Goal: Navigation & Orientation: Understand site structure

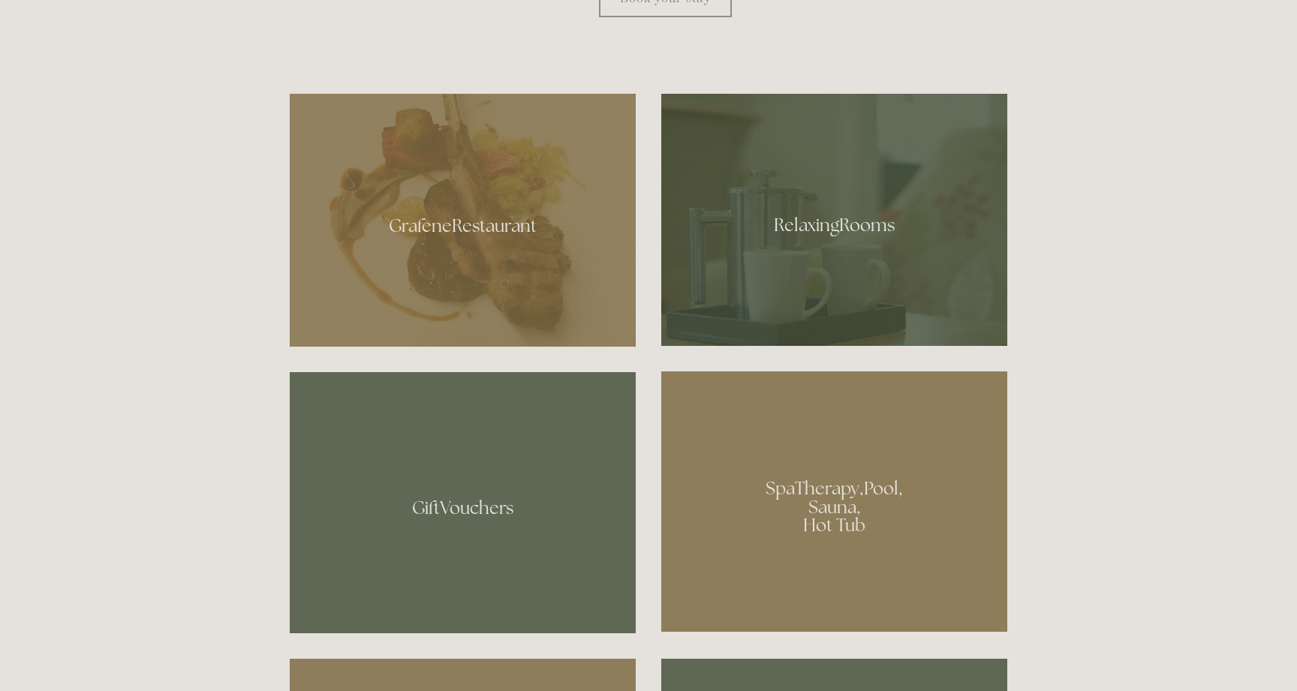
scroll to position [884, 0]
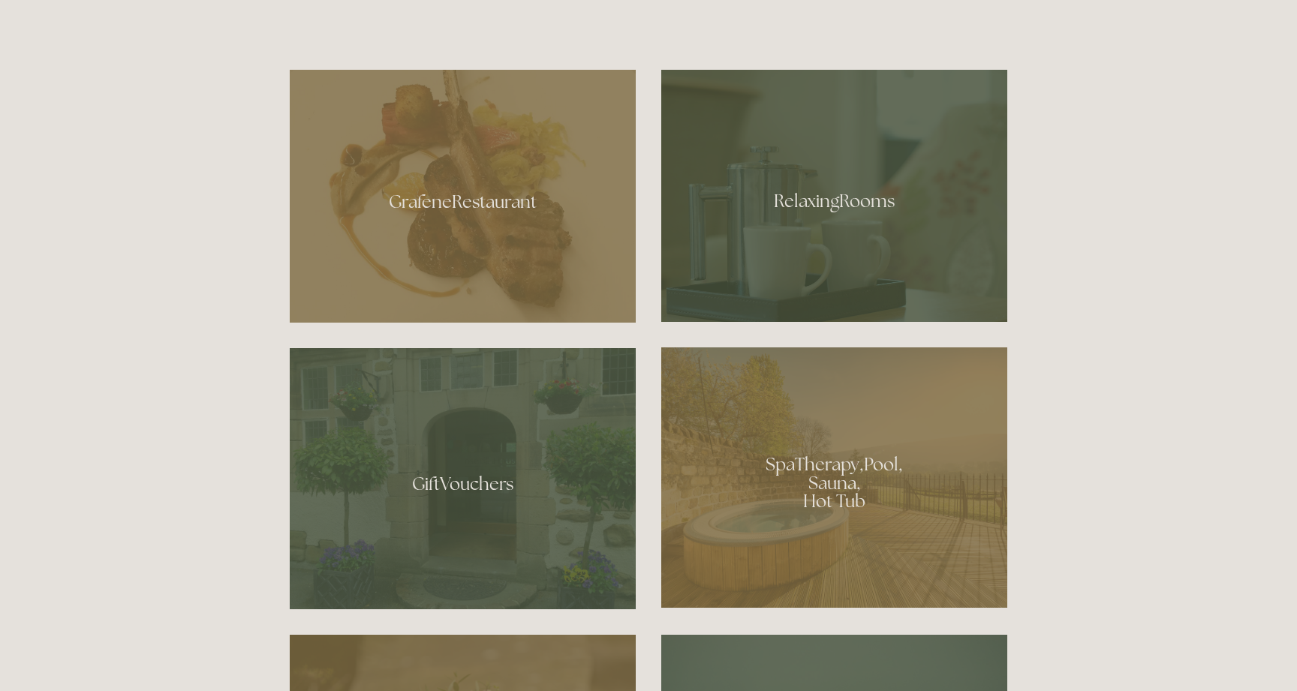
click at [809, 293] on div at bounding box center [834, 196] width 346 height 252
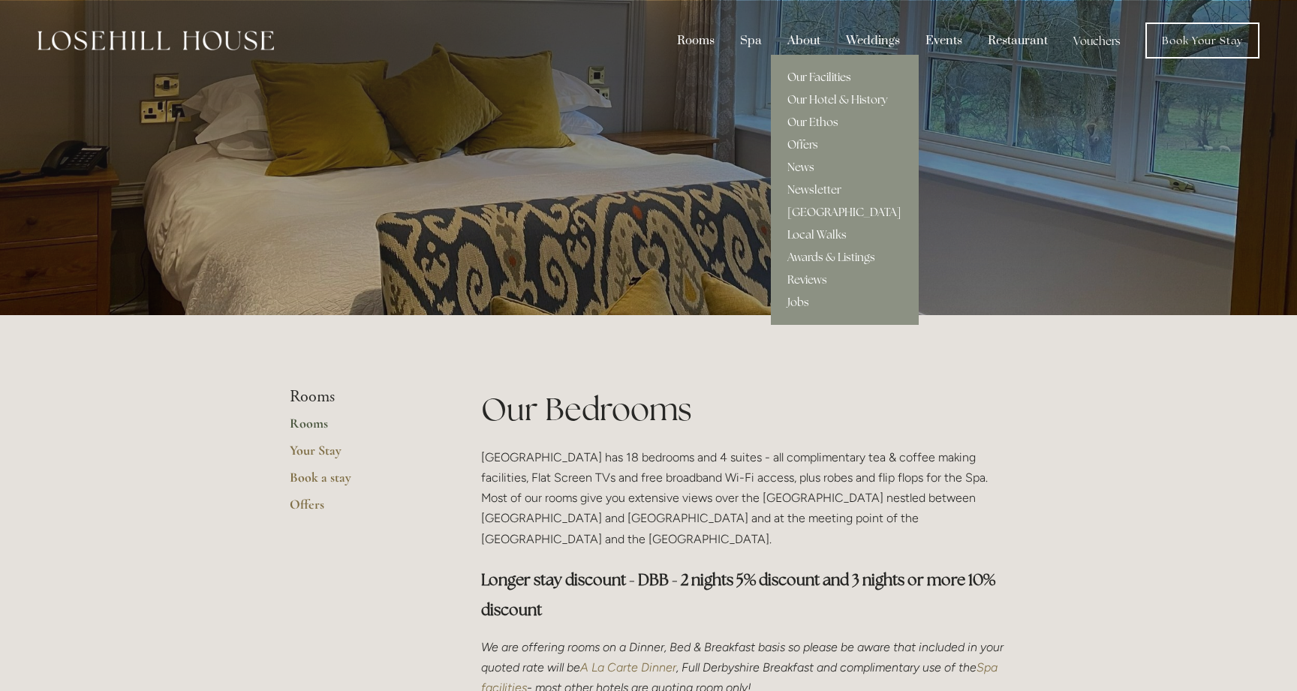
click at [808, 83] on link "Our Facilities" at bounding box center [845, 77] width 148 height 23
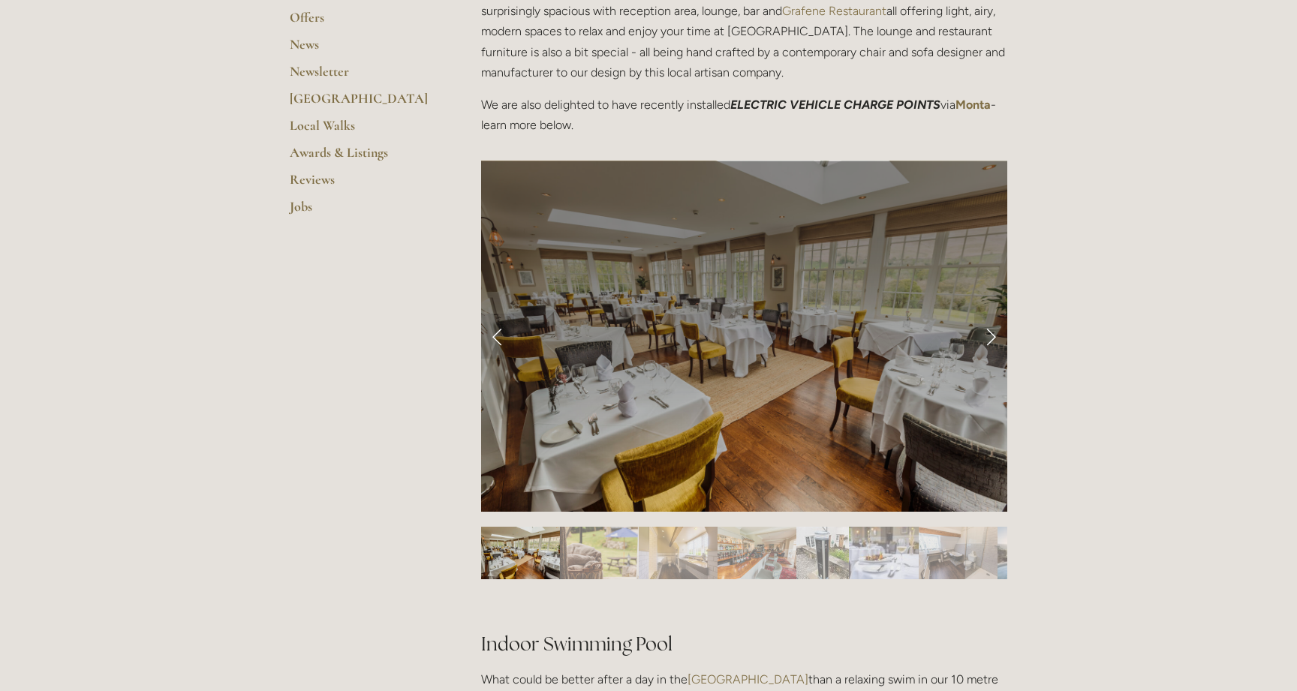
scroll to position [490, 0]
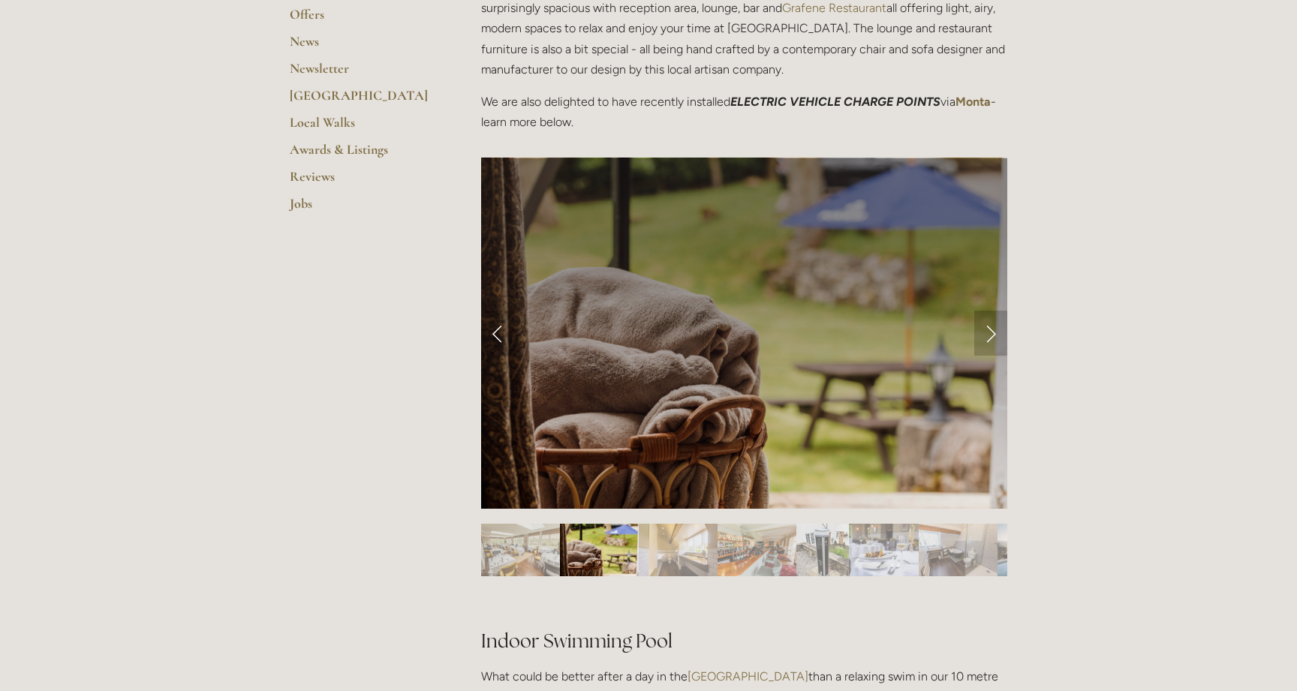
click at [983, 318] on link "Next Slide" at bounding box center [991, 333] width 33 height 45
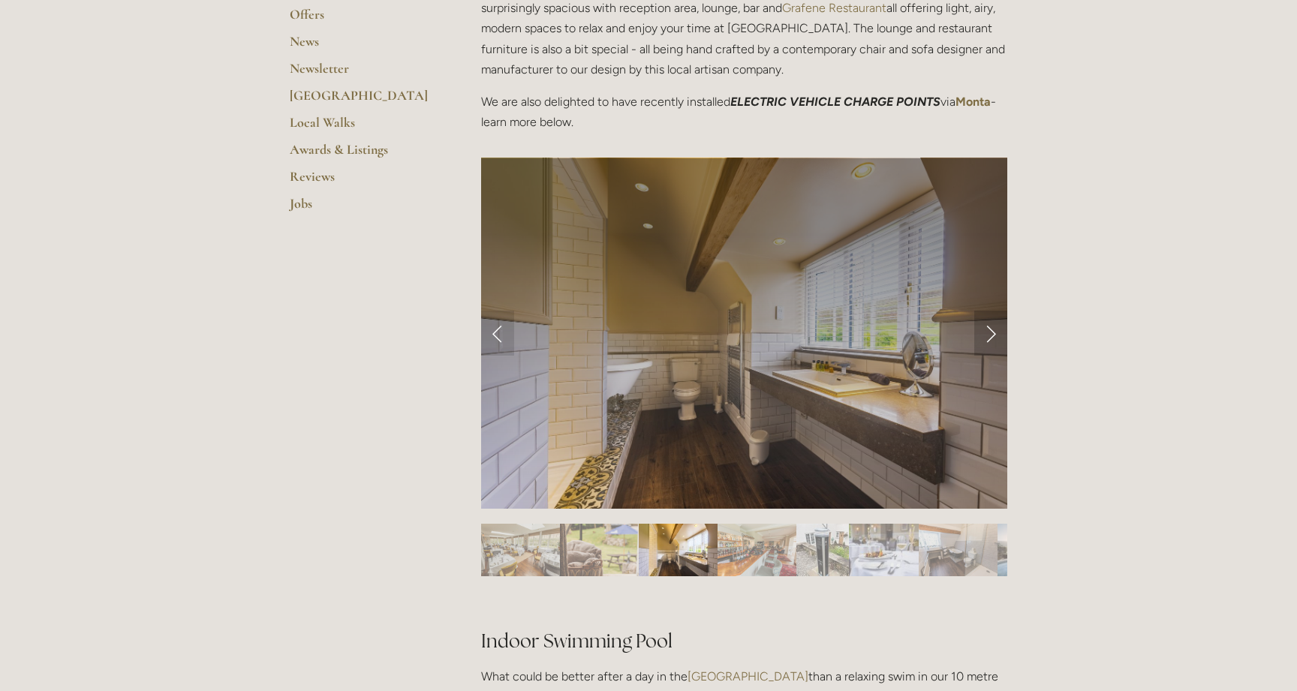
click at [983, 318] on link "Next Slide" at bounding box center [991, 333] width 33 height 45
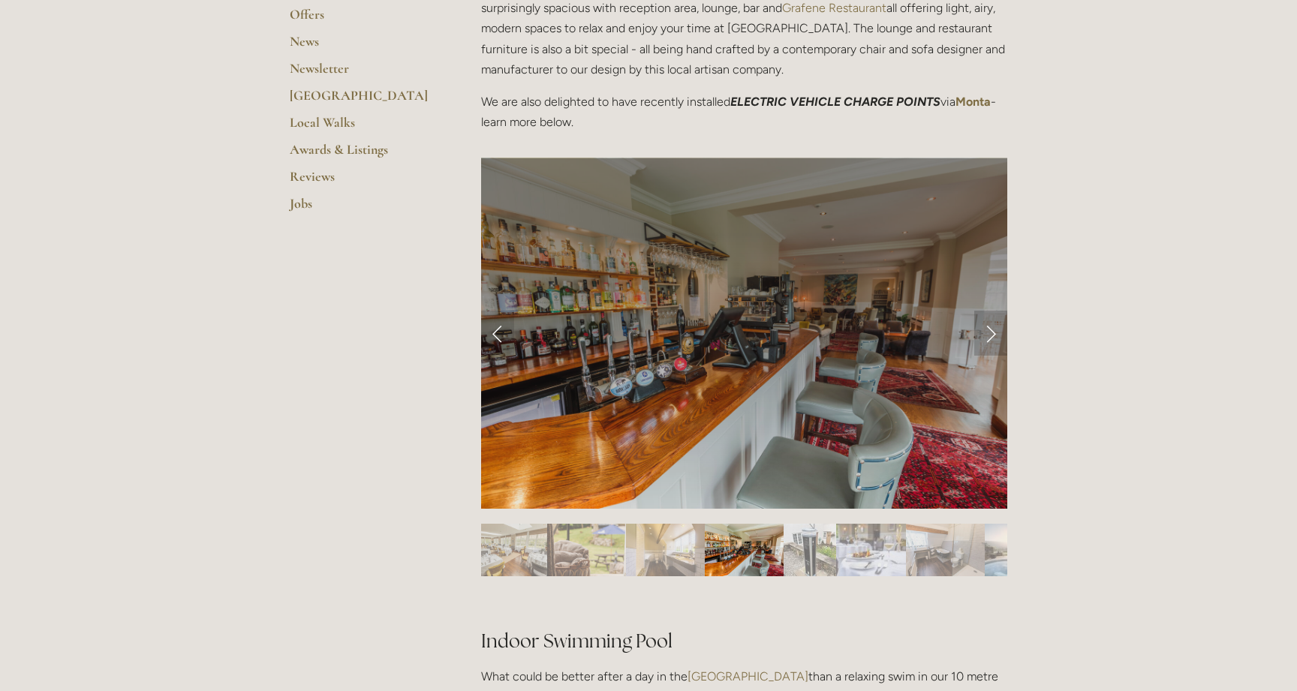
click at [983, 318] on link "Next Slide" at bounding box center [991, 333] width 33 height 45
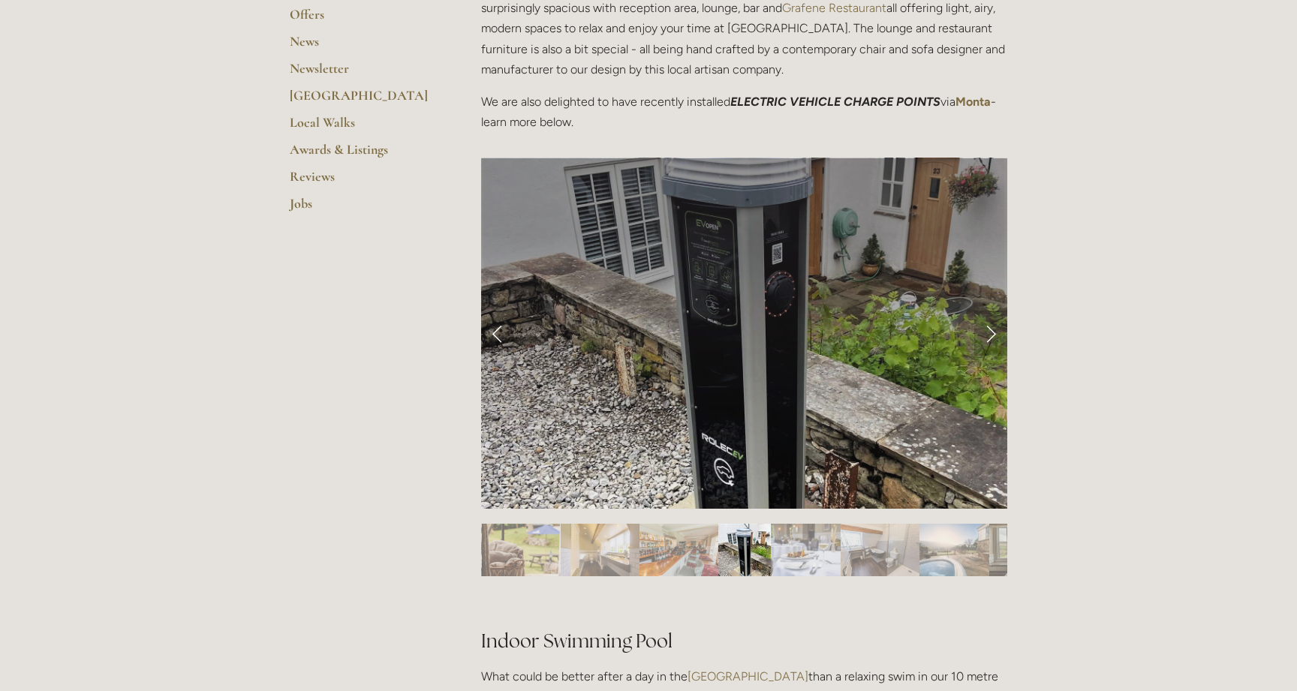
click at [983, 318] on link "Next Slide" at bounding box center [991, 333] width 33 height 45
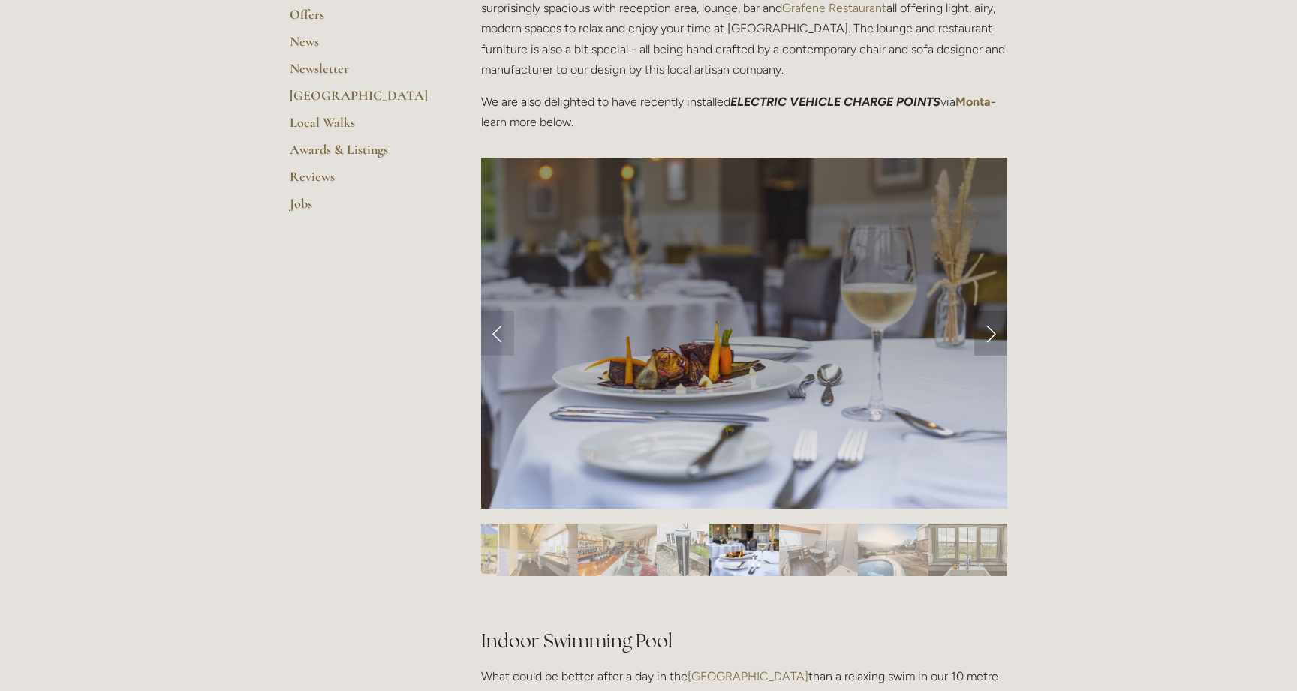
click at [983, 318] on link "Next Slide" at bounding box center [991, 333] width 33 height 45
click at [998, 336] on link "Next Slide" at bounding box center [991, 333] width 33 height 45
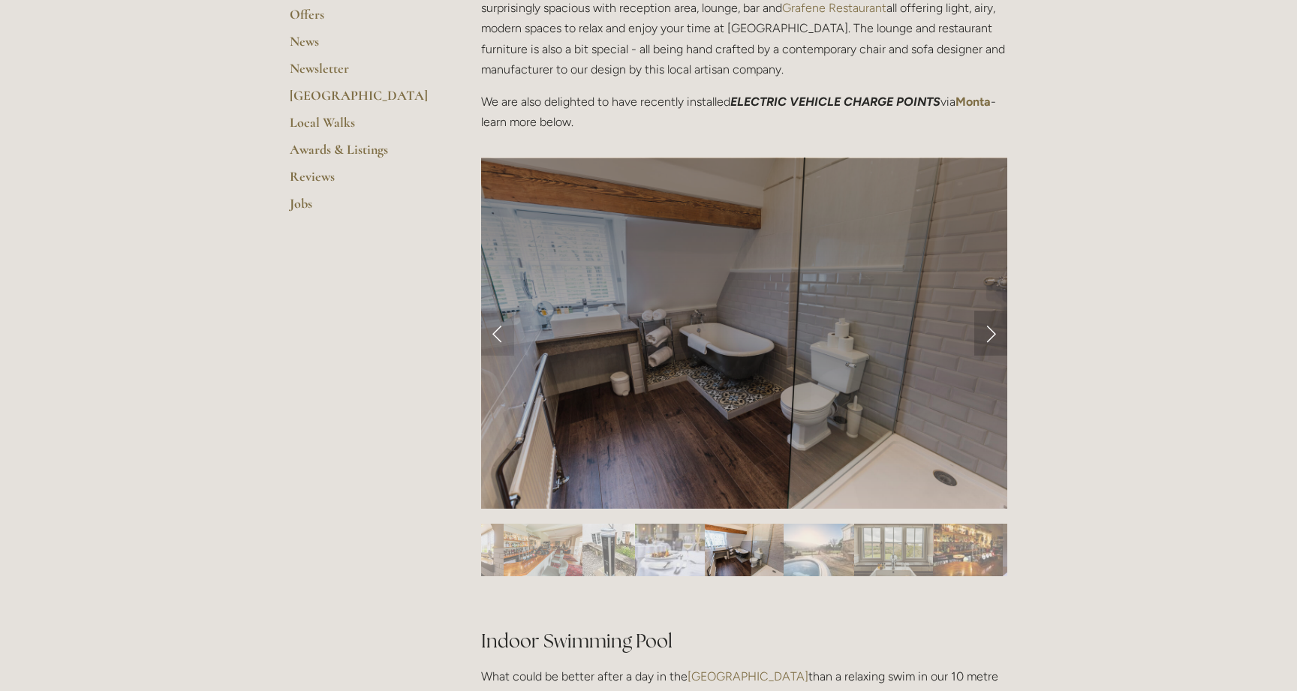
click at [998, 336] on link "Next Slide" at bounding box center [991, 333] width 33 height 45
click at [990, 332] on link "Next Slide" at bounding box center [991, 333] width 33 height 45
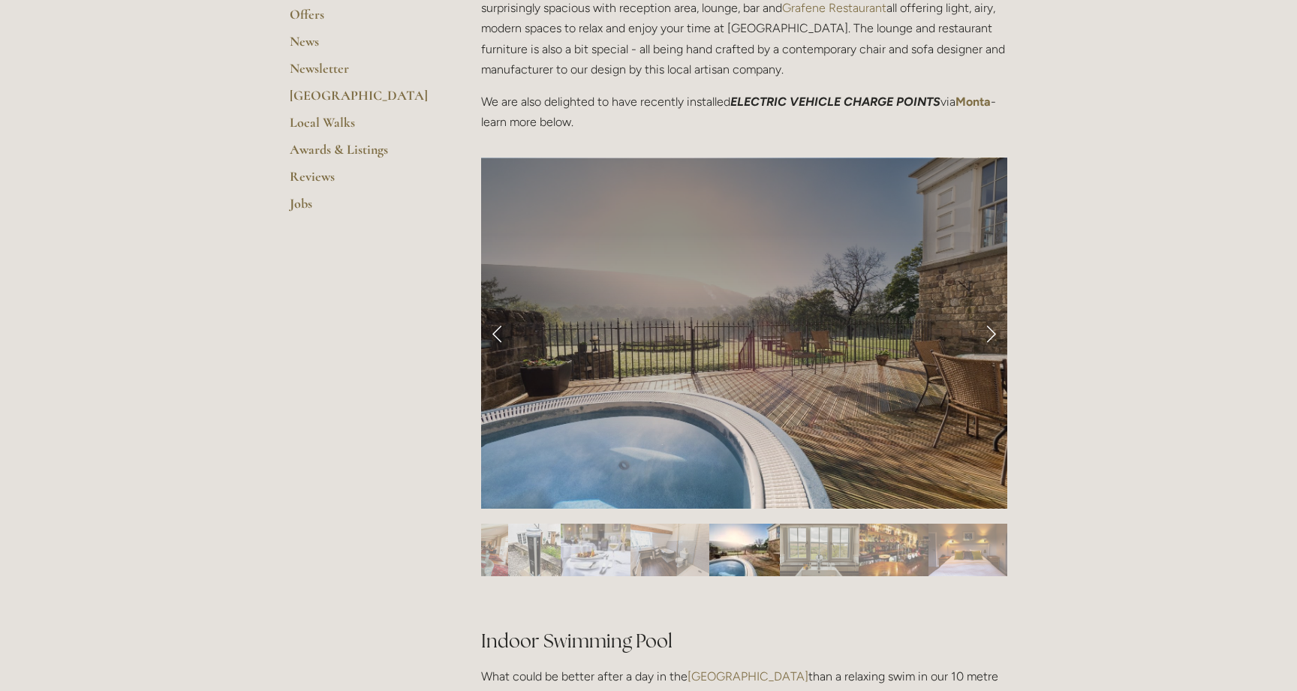
click at [990, 332] on link "Next Slide" at bounding box center [991, 333] width 33 height 45
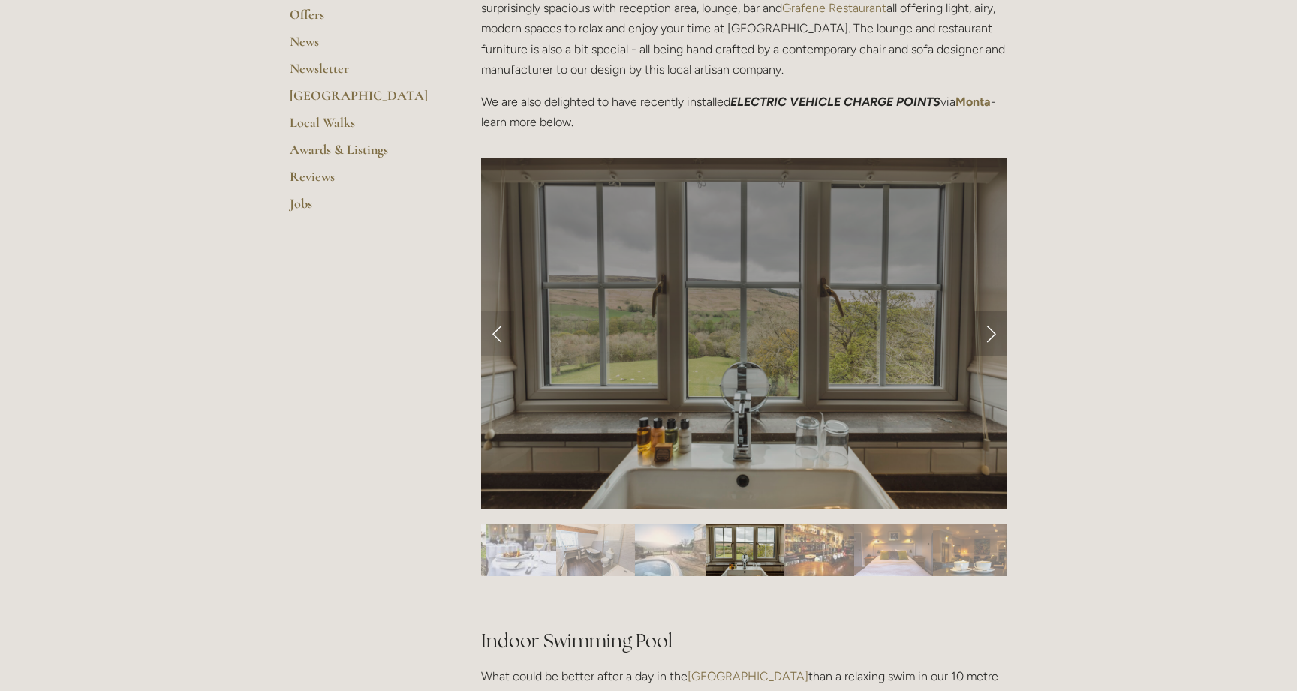
click at [990, 332] on link "Next Slide" at bounding box center [991, 333] width 33 height 45
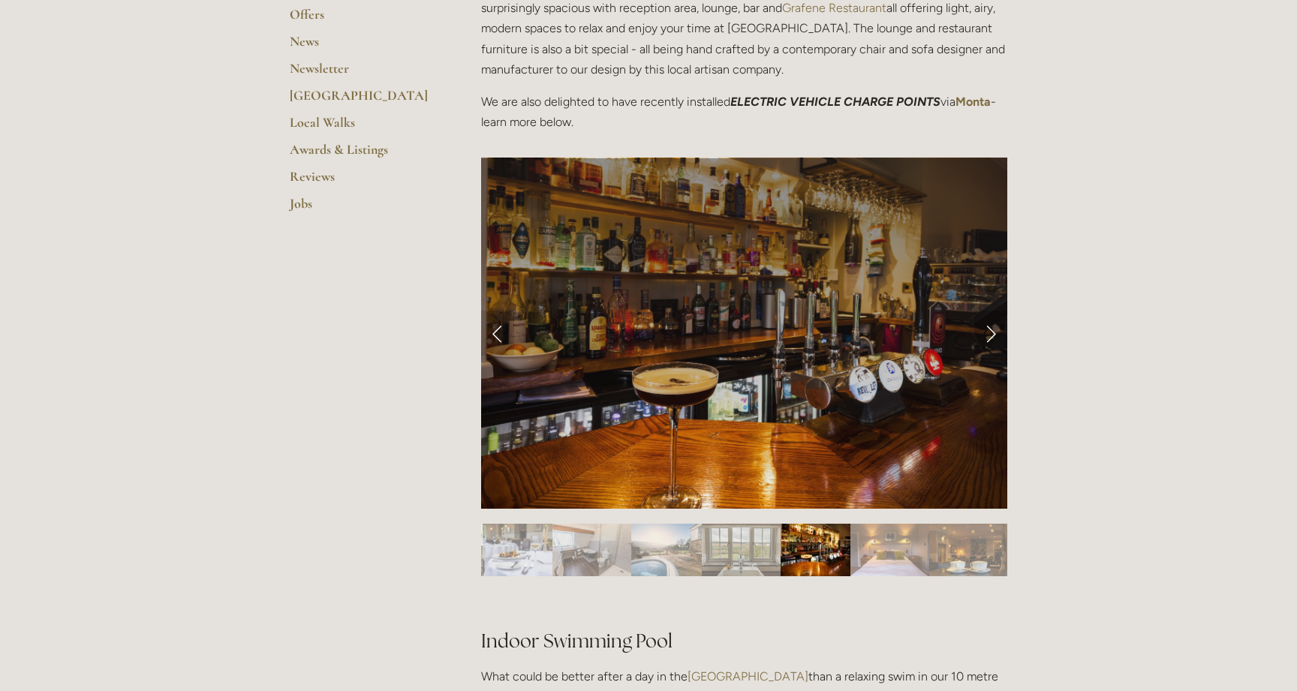
click at [990, 332] on link "Next Slide" at bounding box center [991, 333] width 33 height 45
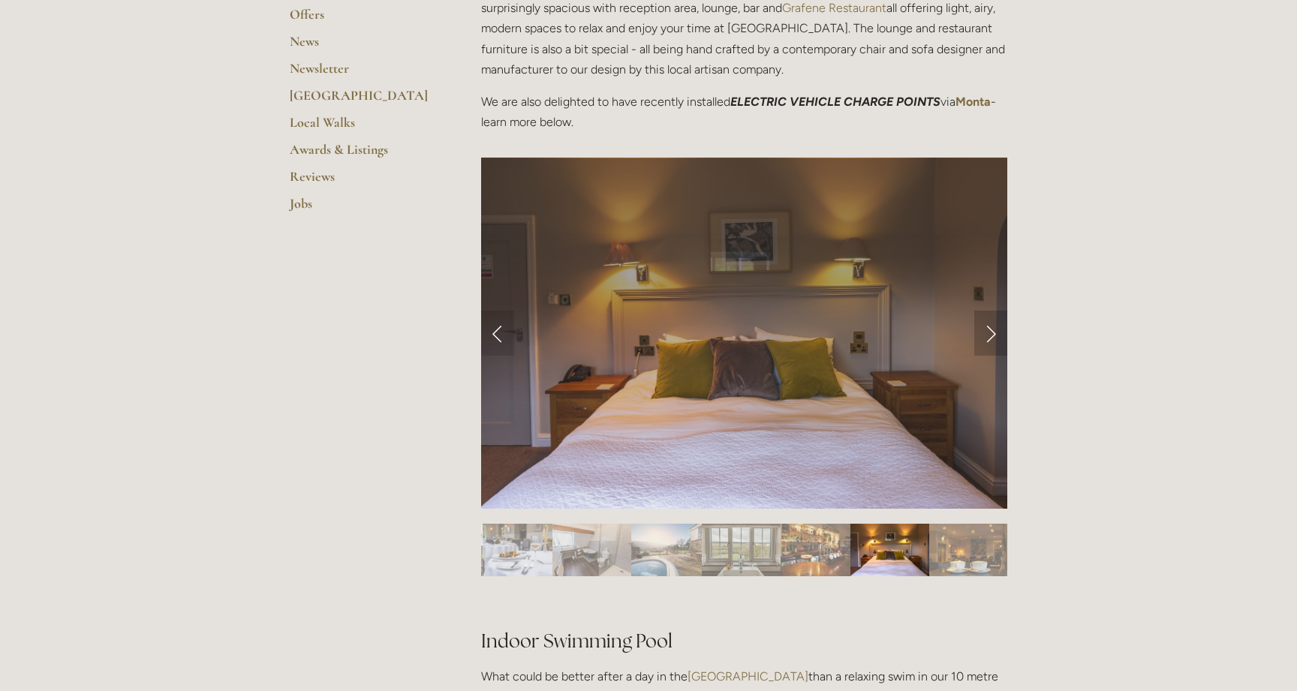
click at [990, 332] on link "Next Slide" at bounding box center [991, 333] width 33 height 45
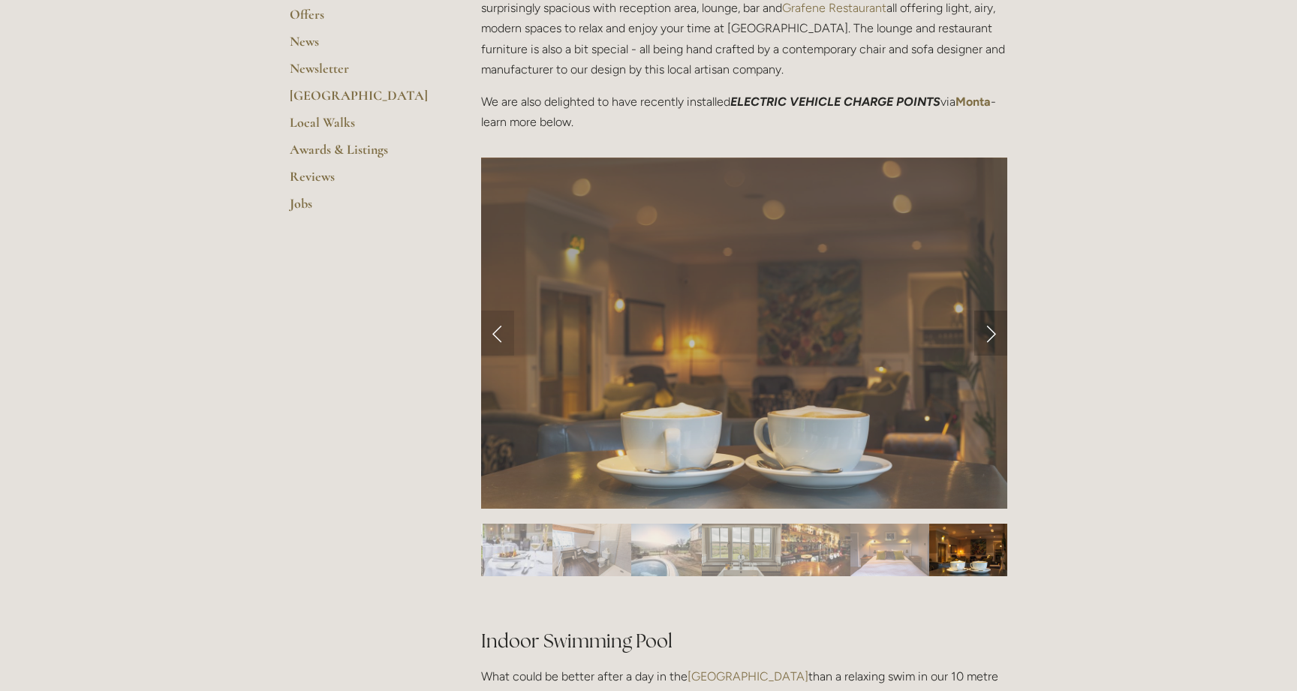
click at [990, 332] on link "Next Slide" at bounding box center [991, 333] width 33 height 45
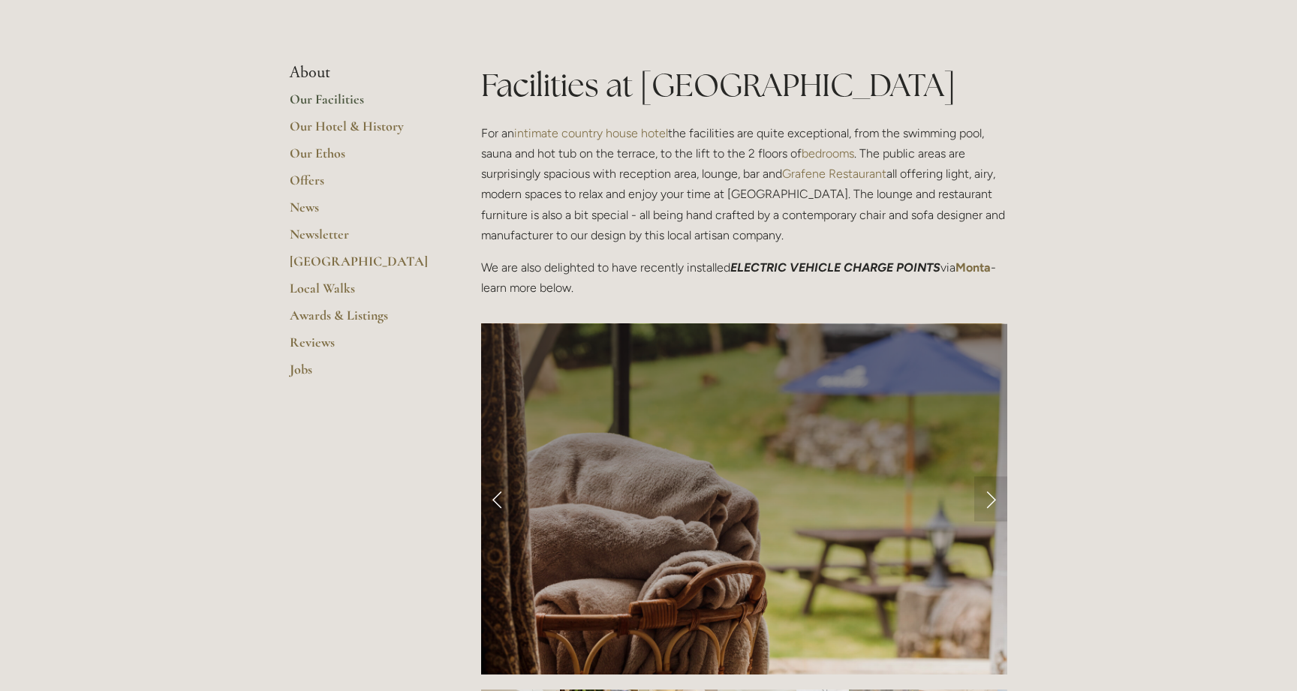
scroll to position [313, 0]
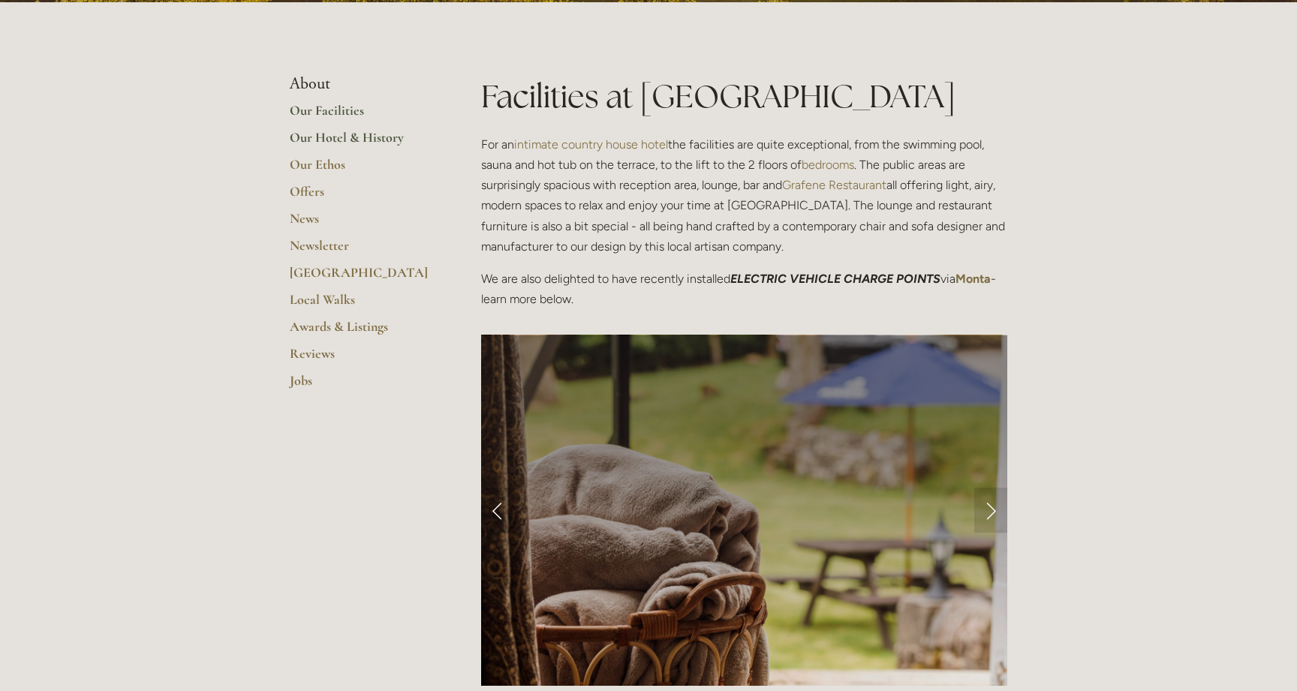
click at [339, 136] on link "Our Hotel & History" at bounding box center [361, 142] width 143 height 27
